Goal: Transaction & Acquisition: Purchase product/service

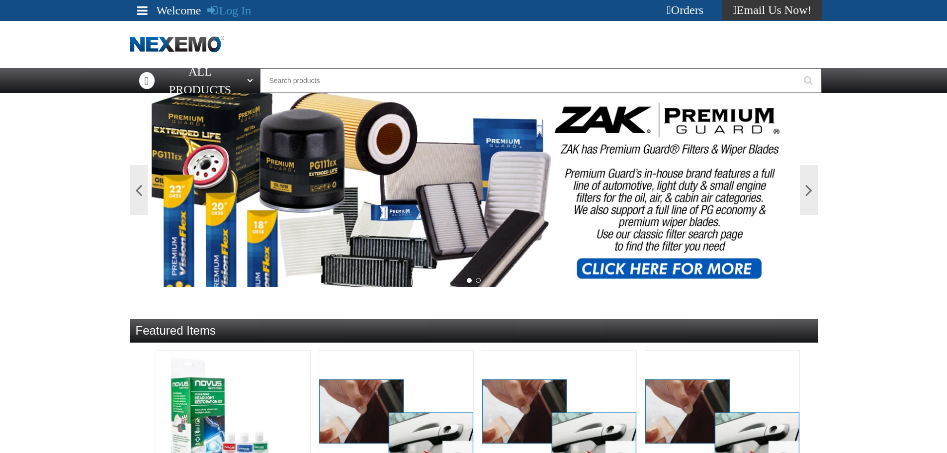
click at [687, 0] on div "Orders" at bounding box center [685, 10] width 75 height 20
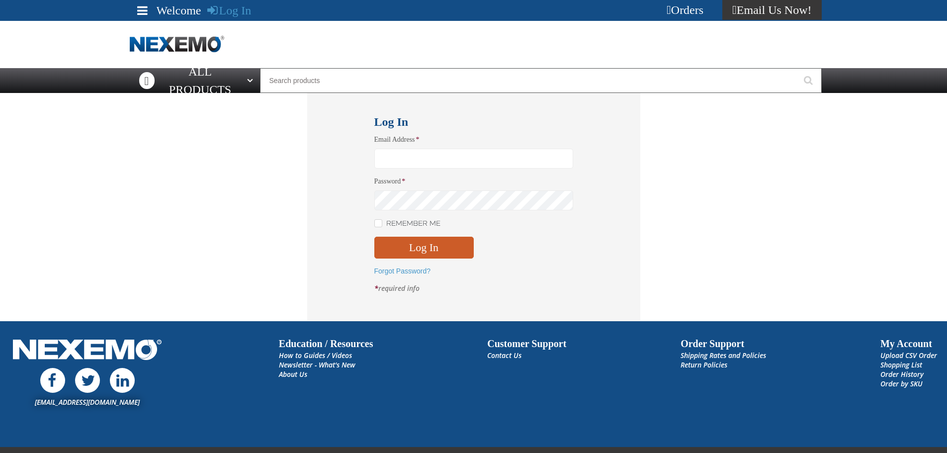
type input "aruff@vtaig.com"
click at [456, 223] on div "Remember Me" at bounding box center [473, 223] width 199 height 10
click at [446, 240] on button "Log In" at bounding box center [423, 248] width 99 height 22
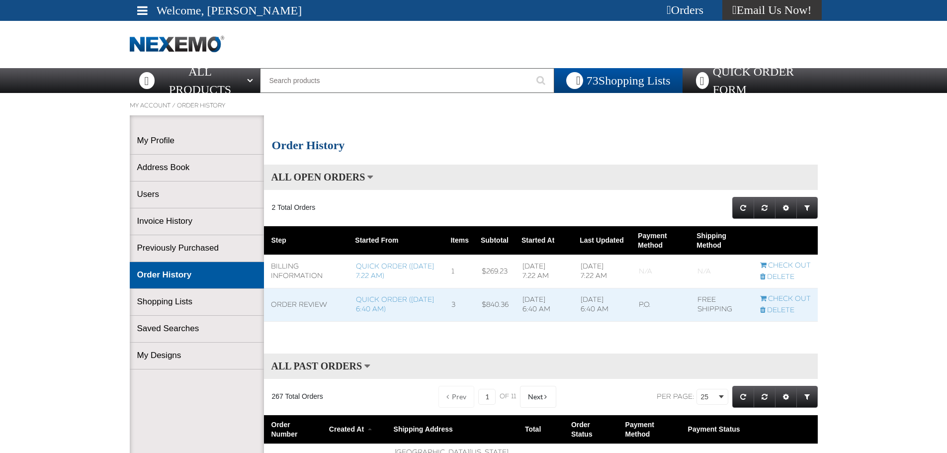
scroll to position [0, 0]
click at [691, 18] on div "Orders" at bounding box center [685, 10] width 75 height 20
click at [670, 16] on div "Orders" at bounding box center [685, 10] width 75 height 20
click at [737, 68] on link "Quick Order Form" at bounding box center [752, 80] width 139 height 25
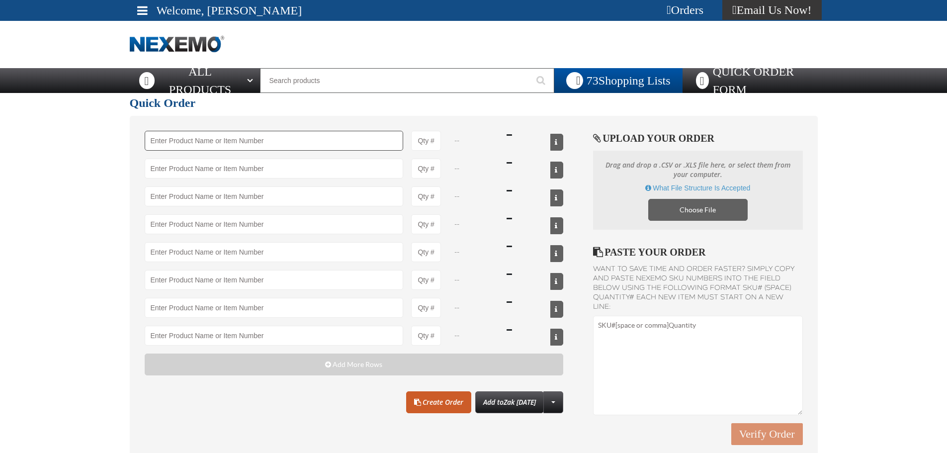
click at [260, 134] on input "Product" at bounding box center [274, 141] width 259 height 20
type input "r"
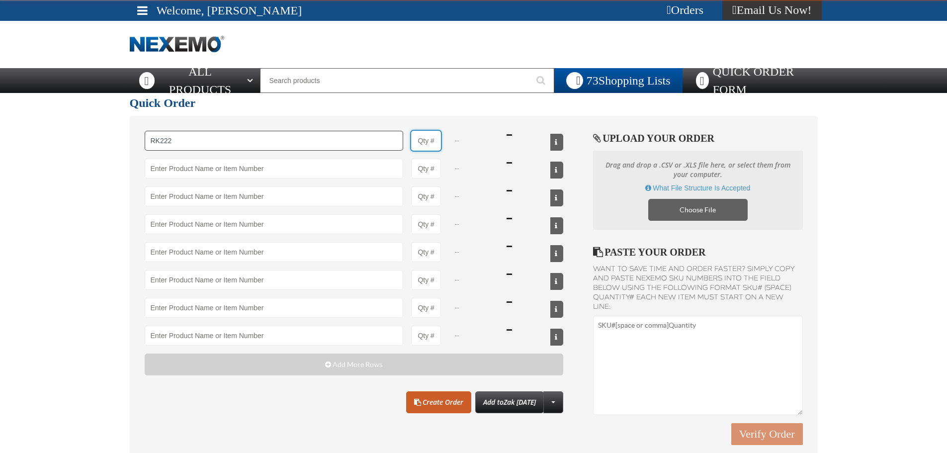
type input "RK222 - Universal Cooling System Service Kit - ZAK Products"
type input "1"
select select "kit"
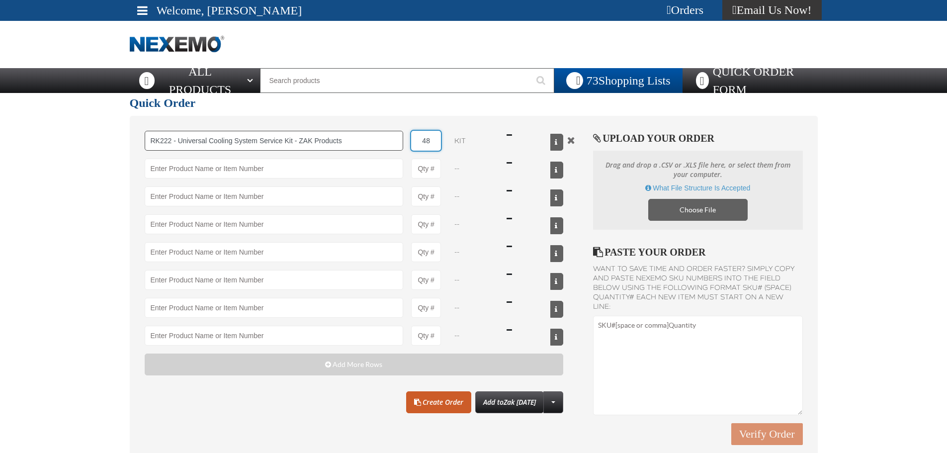
type input "48"
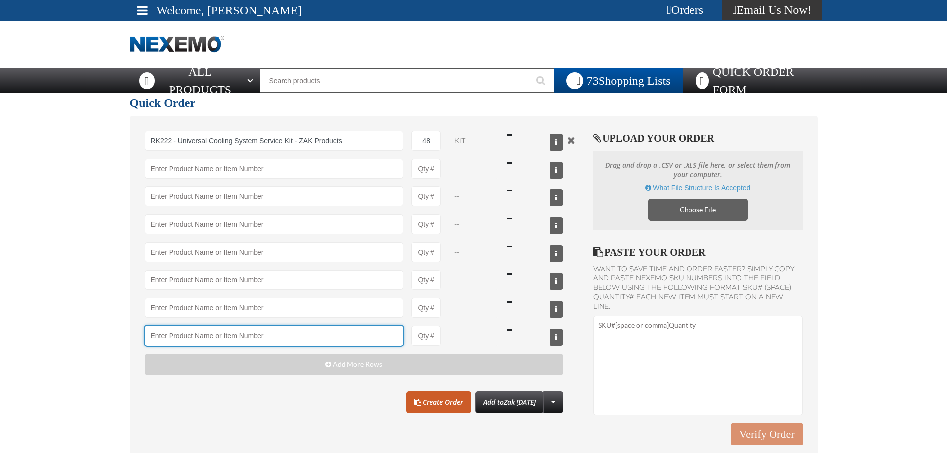
click at [342, 341] on input "Product" at bounding box center [274, 336] width 259 height 20
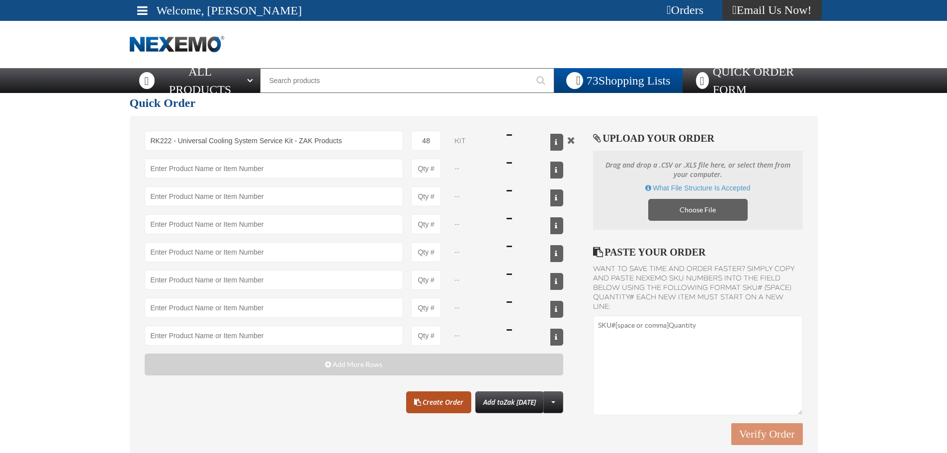
click at [417, 411] on link "Create Order" at bounding box center [438, 402] width 65 height 22
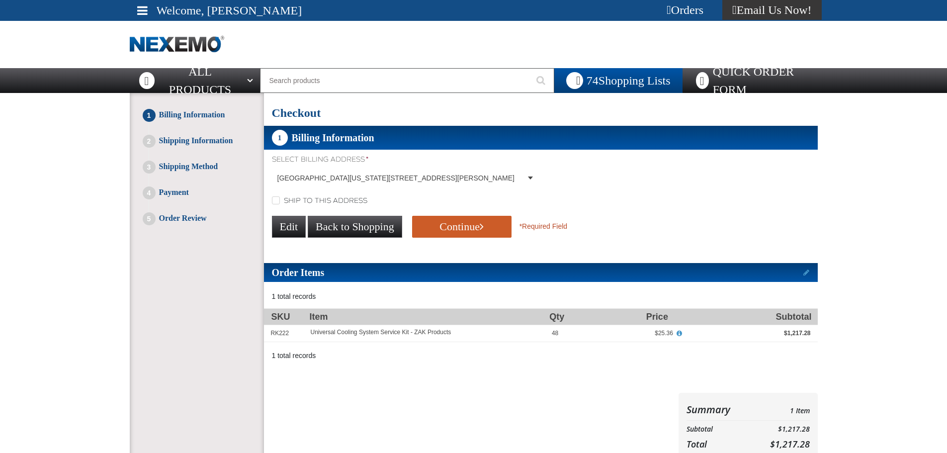
click at [323, 207] on form "Select Billing Address * [GEOGRAPHIC_DATA][US_STATE], [STREET_ADDRESS][PERSON_N…" at bounding box center [541, 197] width 554 height 85
click at [332, 198] on label "Ship to this address" at bounding box center [319, 200] width 95 height 9
click at [280, 198] on input "Ship to this address" at bounding box center [276, 200] width 8 height 8
checkbox input "true"
click at [471, 216] on div "Edit Back to Shopping Continue * Required Field" at bounding box center [541, 226] width 554 height 25
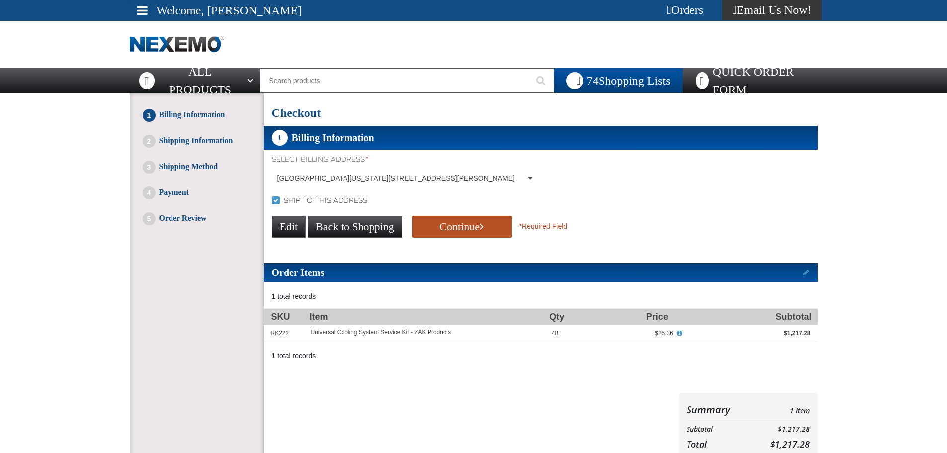
click at [459, 228] on button "Continue" at bounding box center [461, 227] width 99 height 22
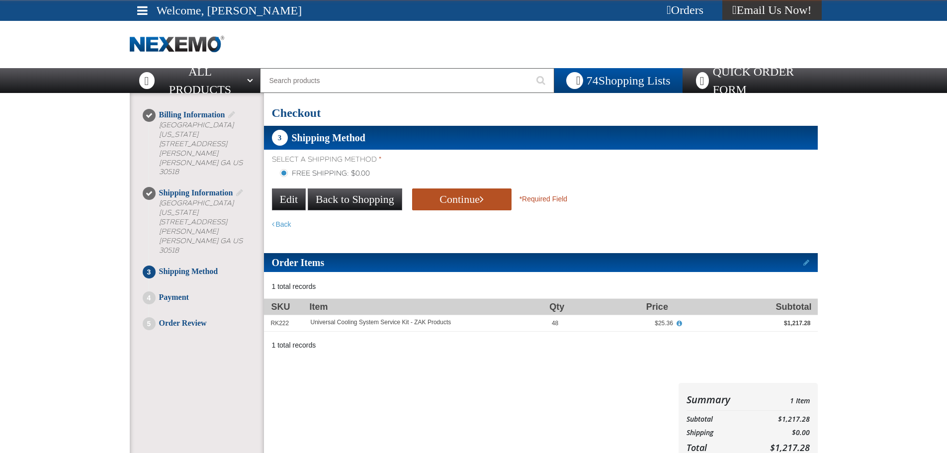
click at [487, 200] on button "Continue" at bounding box center [461, 199] width 99 height 22
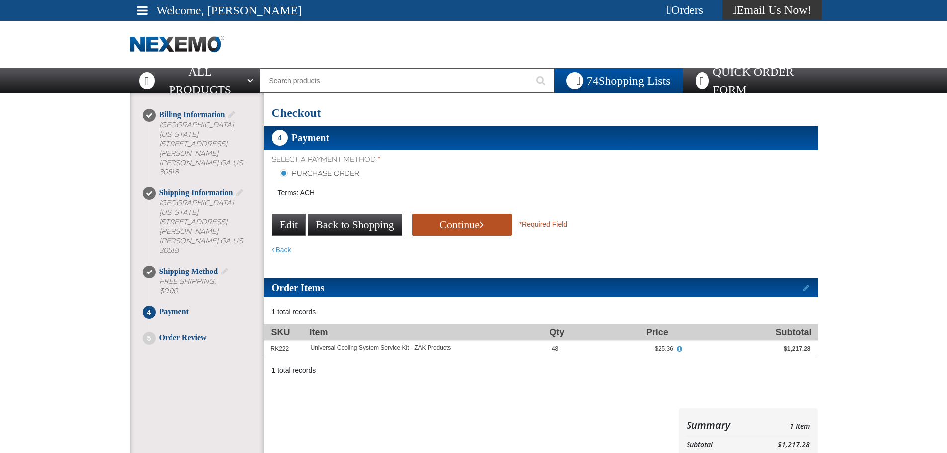
click at [467, 225] on button "Continue" at bounding box center [461, 225] width 99 height 22
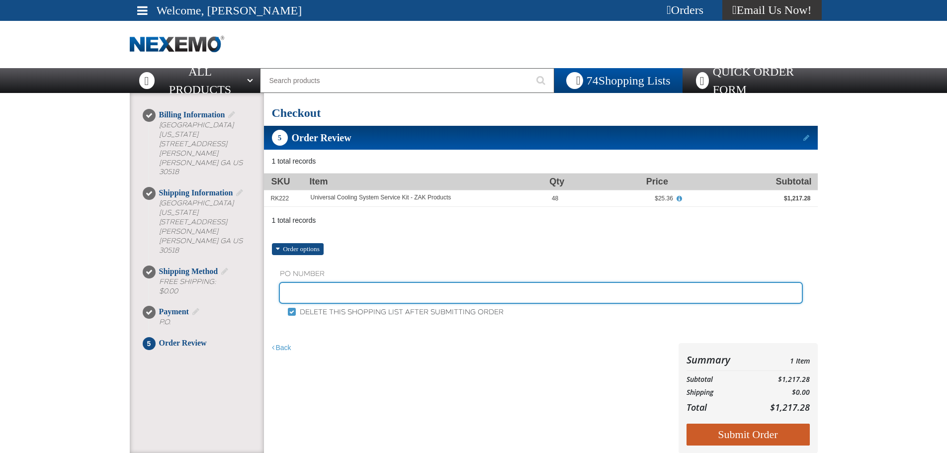
click at [455, 285] on input "text" at bounding box center [541, 293] width 522 height 20
type input "ARSTK"
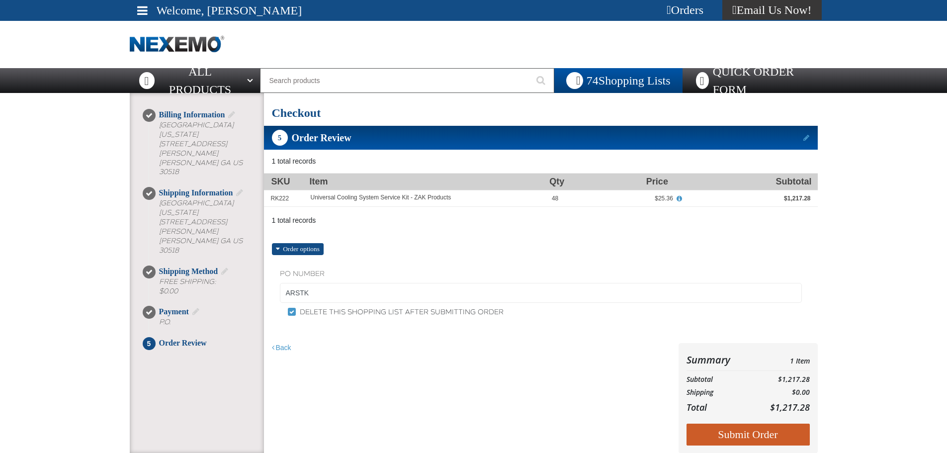
click at [434, 244] on div "1 total records Filter By SKU Filter By Availability In Stock Archived" at bounding box center [541, 304] width 554 height 298
click at [743, 429] on button "Submit Order" at bounding box center [748, 435] width 123 height 22
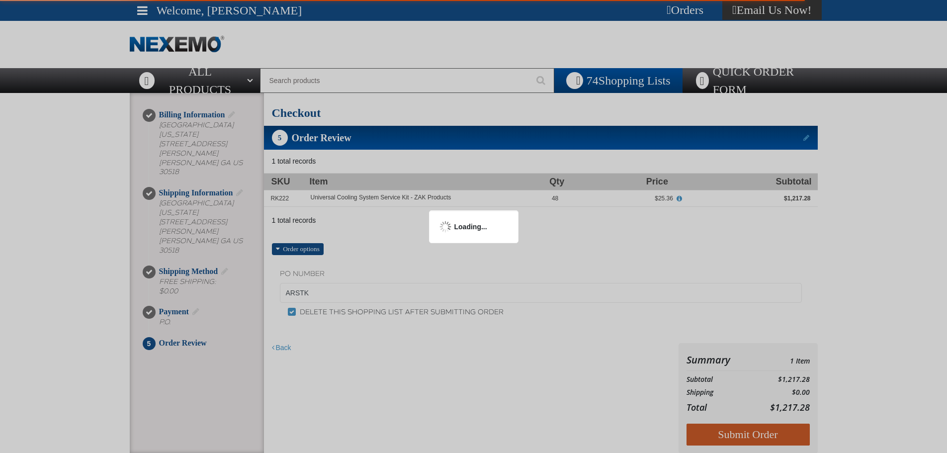
click at [842, 246] on div at bounding box center [473, 226] width 947 height 453
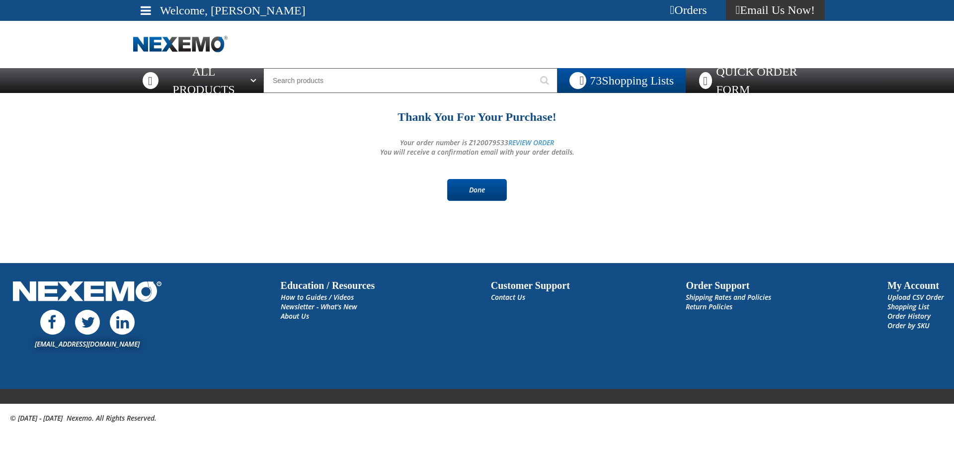
click at [469, 183] on link "Done" at bounding box center [477, 190] width 60 height 22
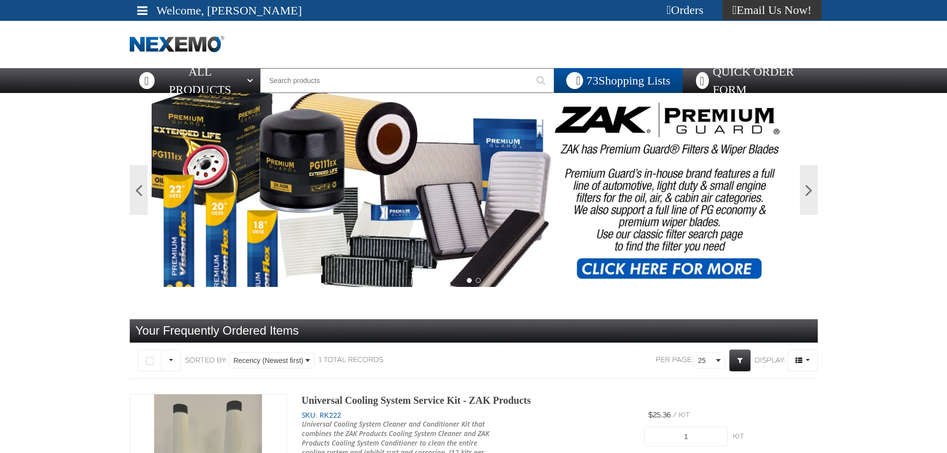
drag, startPoint x: 929, startPoint y: 185, endPoint x: 947, endPoint y: 183, distance: 18.0
click at [931, 184] on main "Previous Next 1 2 Your Frequently Ordered Items" at bounding box center [473, 351] width 947 height 516
